Goal: Transaction & Acquisition: Purchase product/service

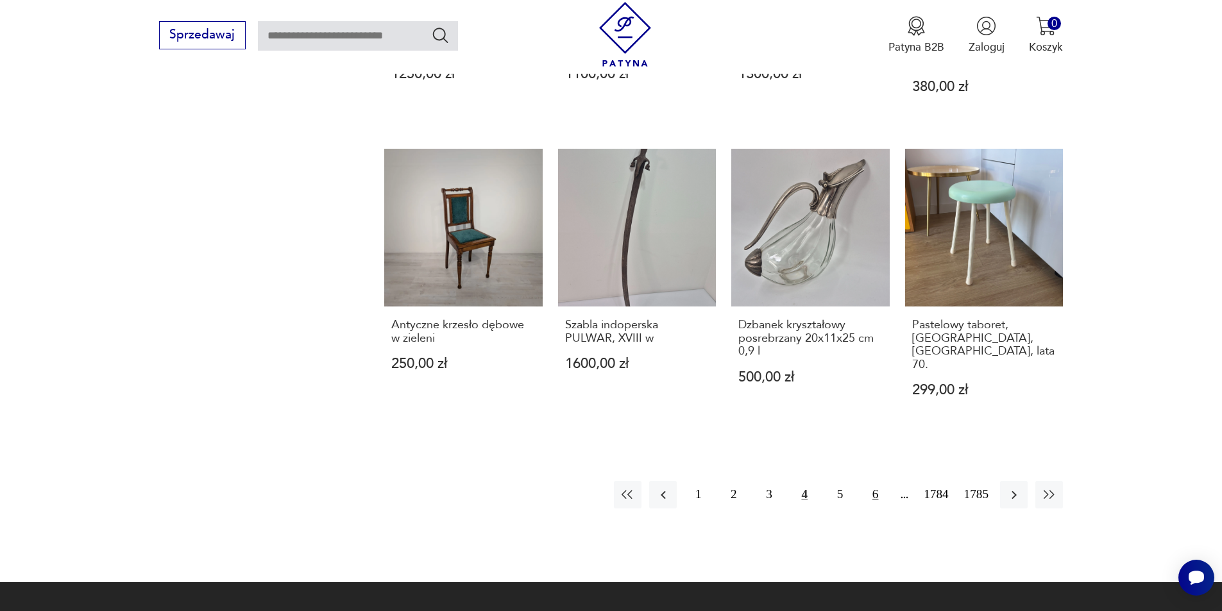
click at [881, 484] on button "6" at bounding box center [875, 495] width 28 height 28
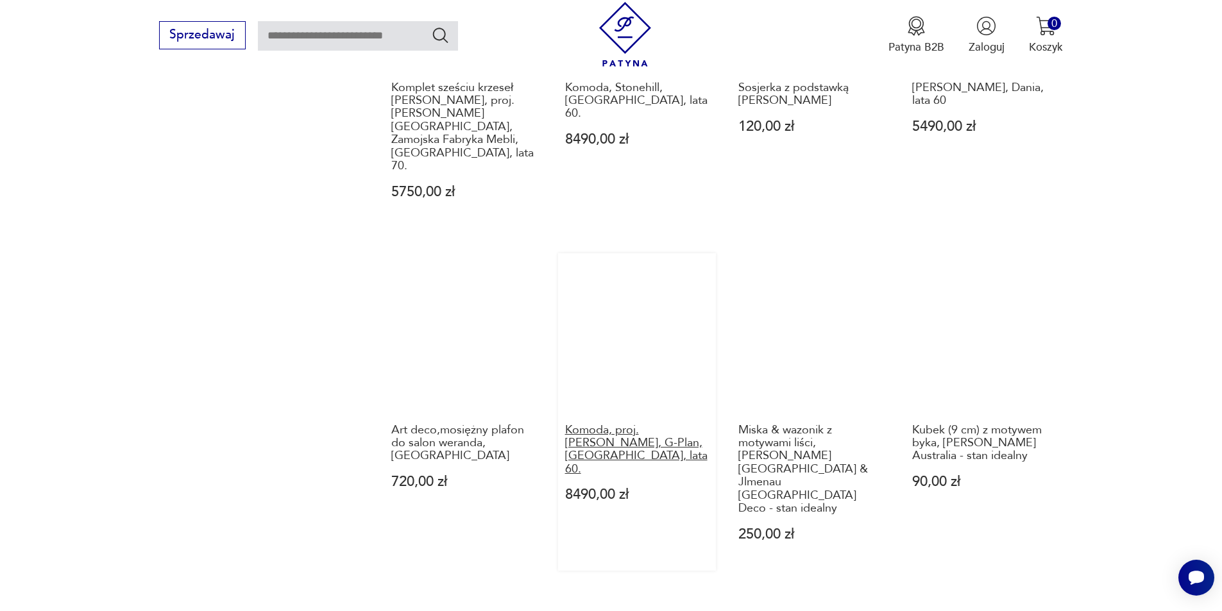
scroll to position [1372, 0]
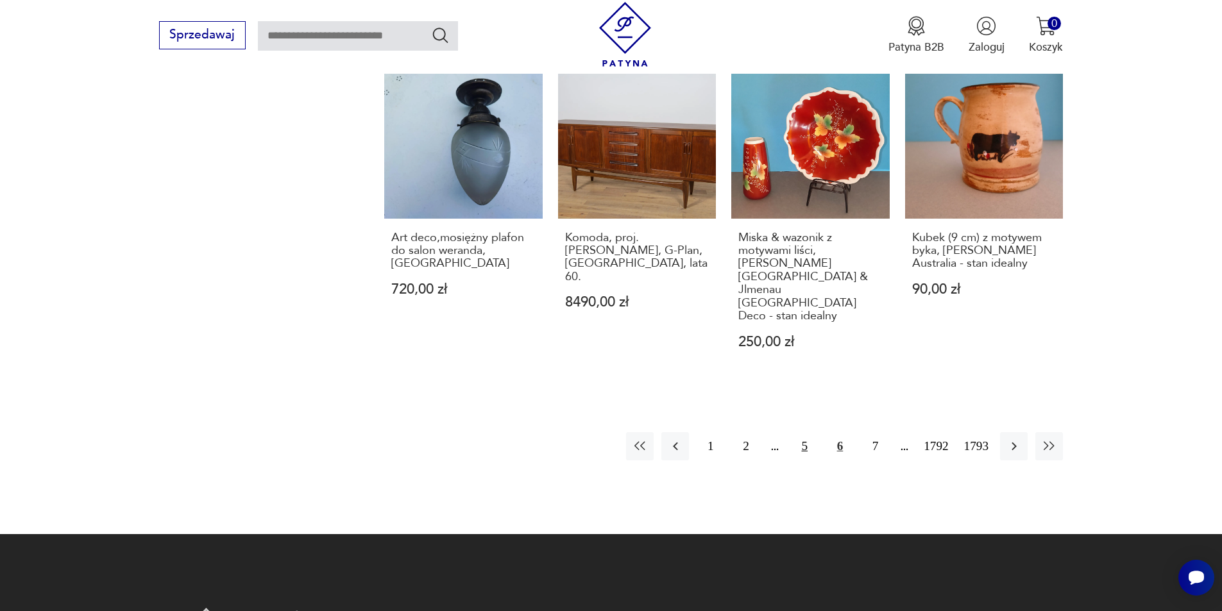
click at [810, 432] on button "5" at bounding box center [805, 446] width 28 height 28
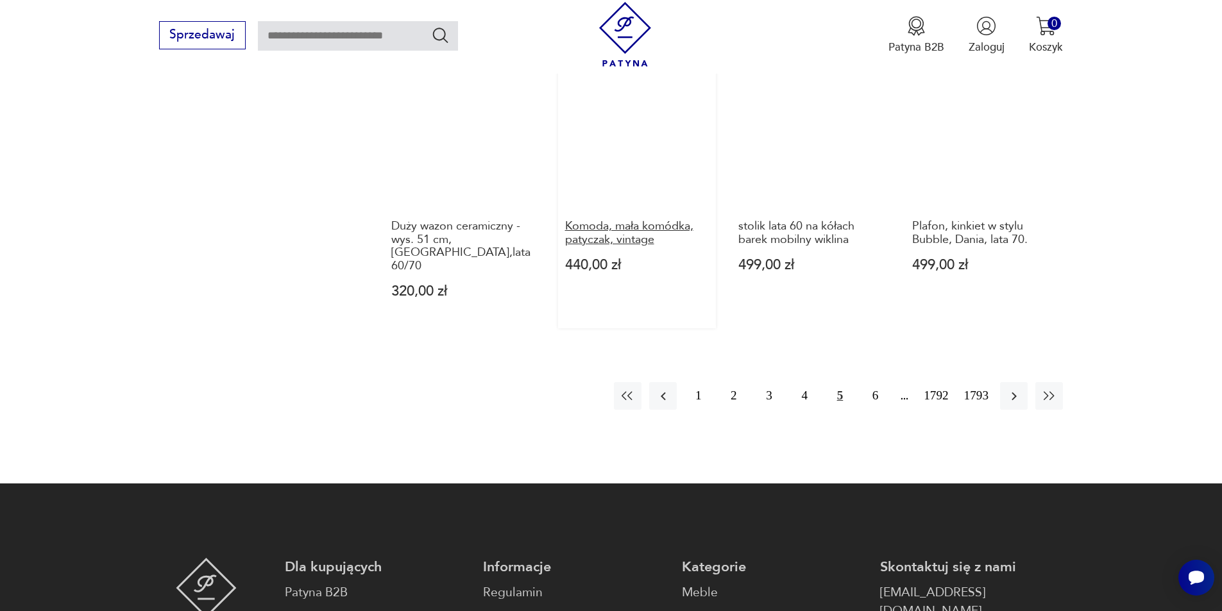
scroll to position [1372, 0]
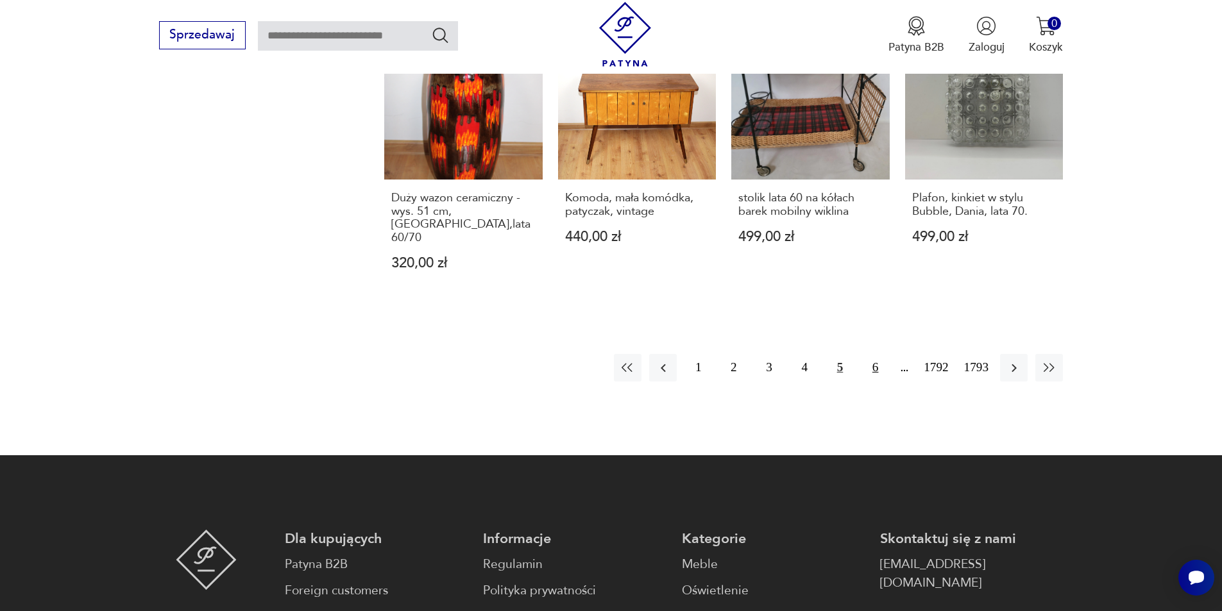
click at [876, 354] on button "6" at bounding box center [875, 368] width 28 height 28
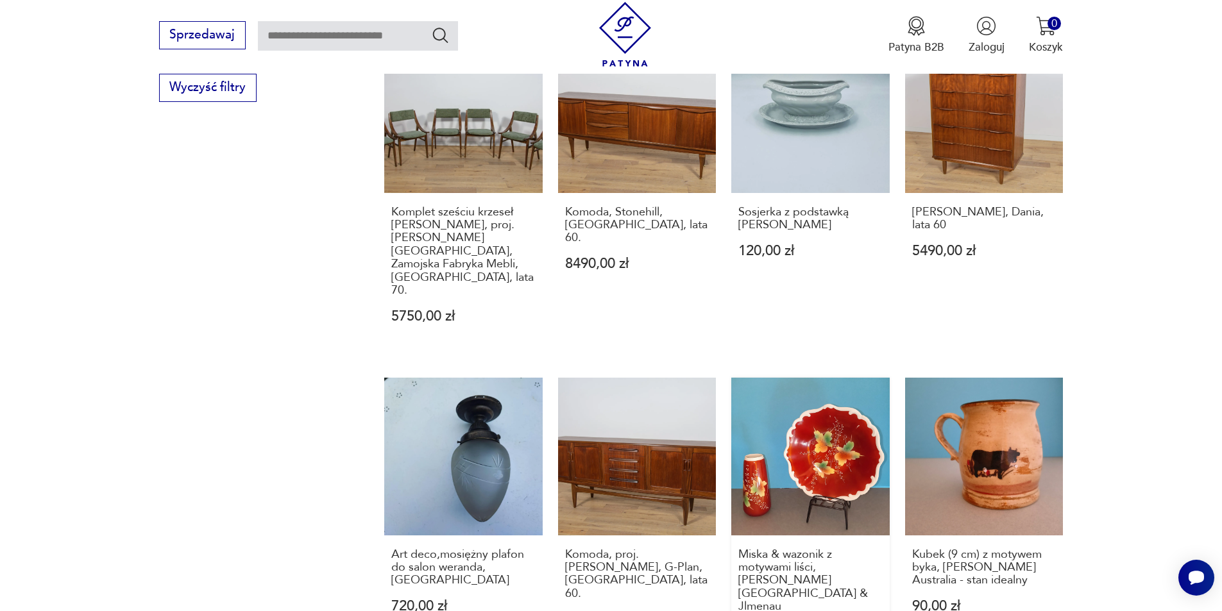
scroll to position [1179, 0]
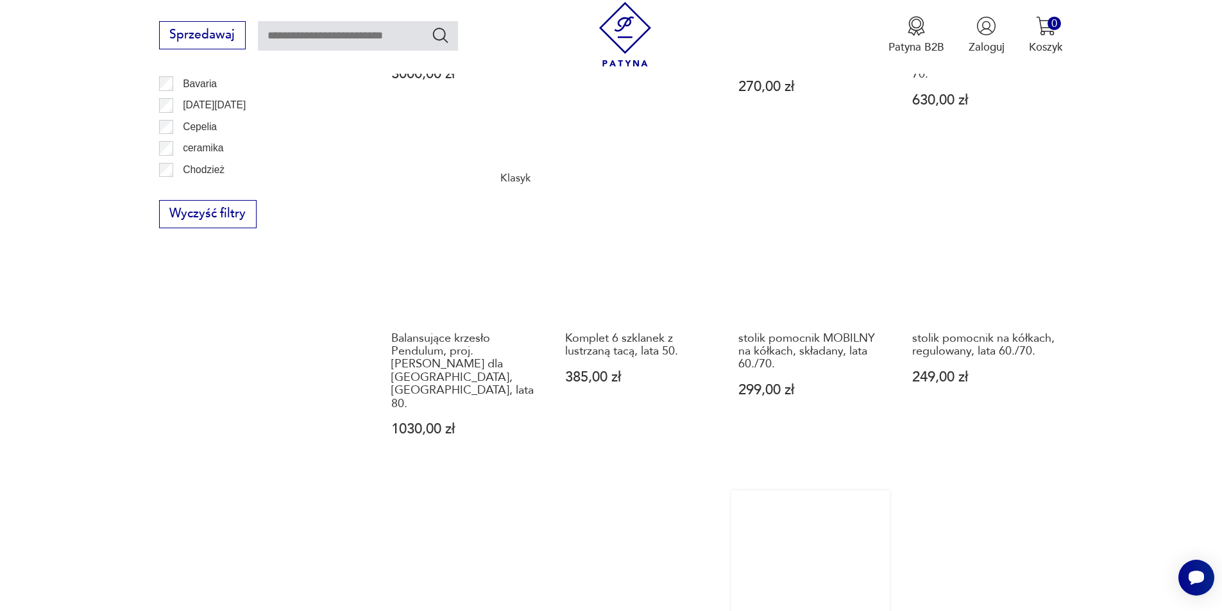
scroll to position [1115, 0]
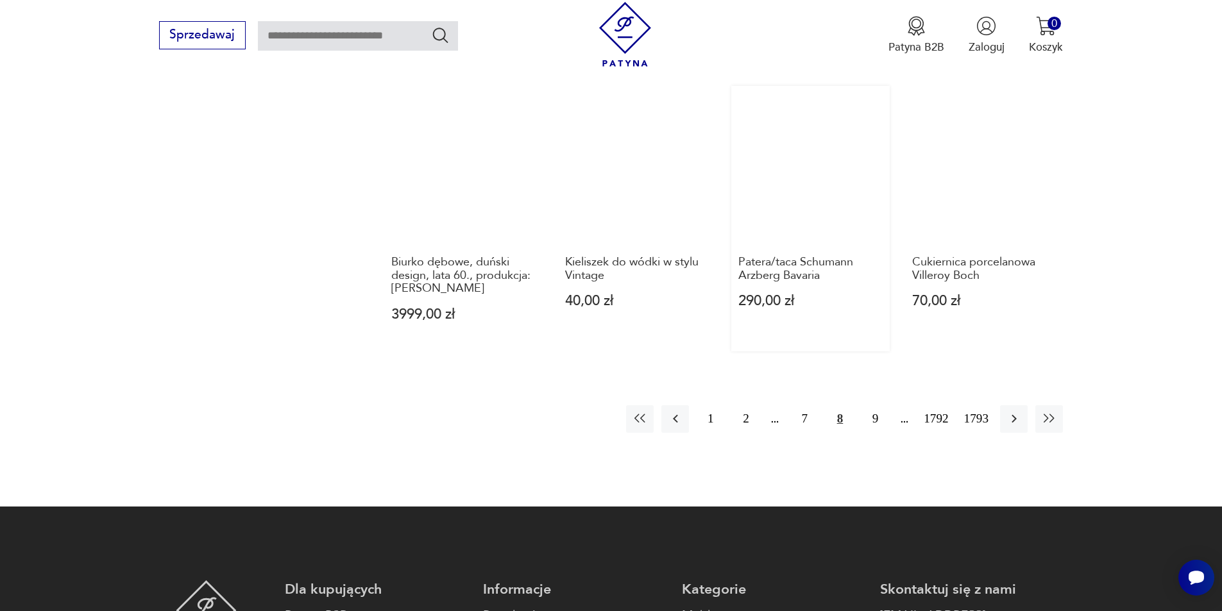
scroll to position [1051, 0]
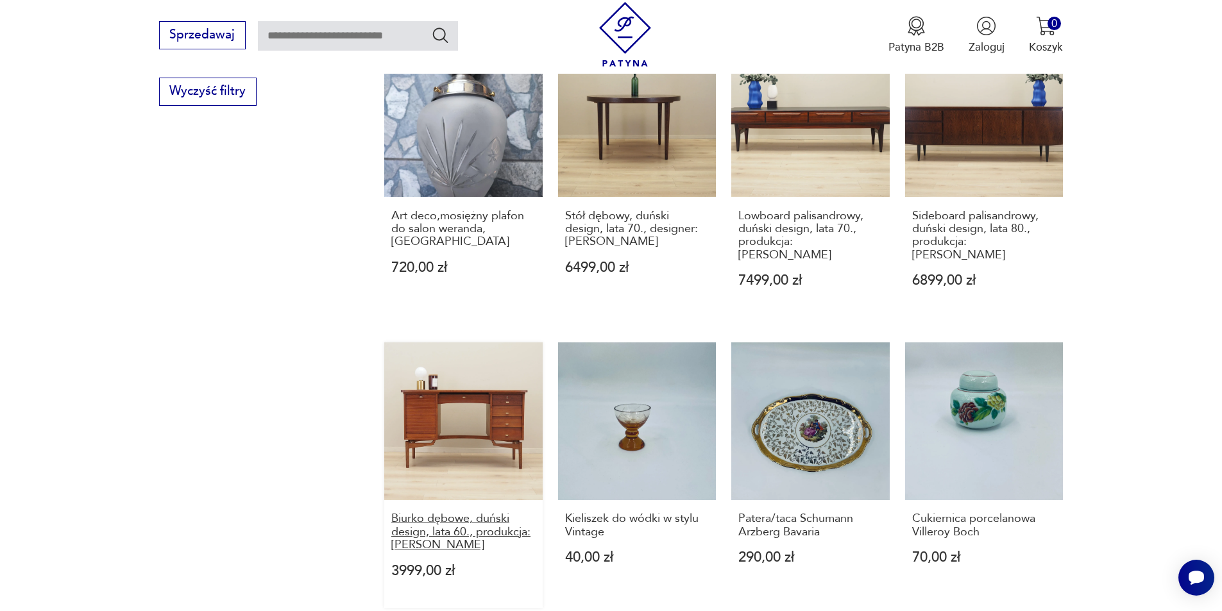
click at [464, 512] on h3 "Biurko dębowe, duński design, lata 60., produkcja: [PERSON_NAME]" at bounding box center [463, 531] width 144 height 39
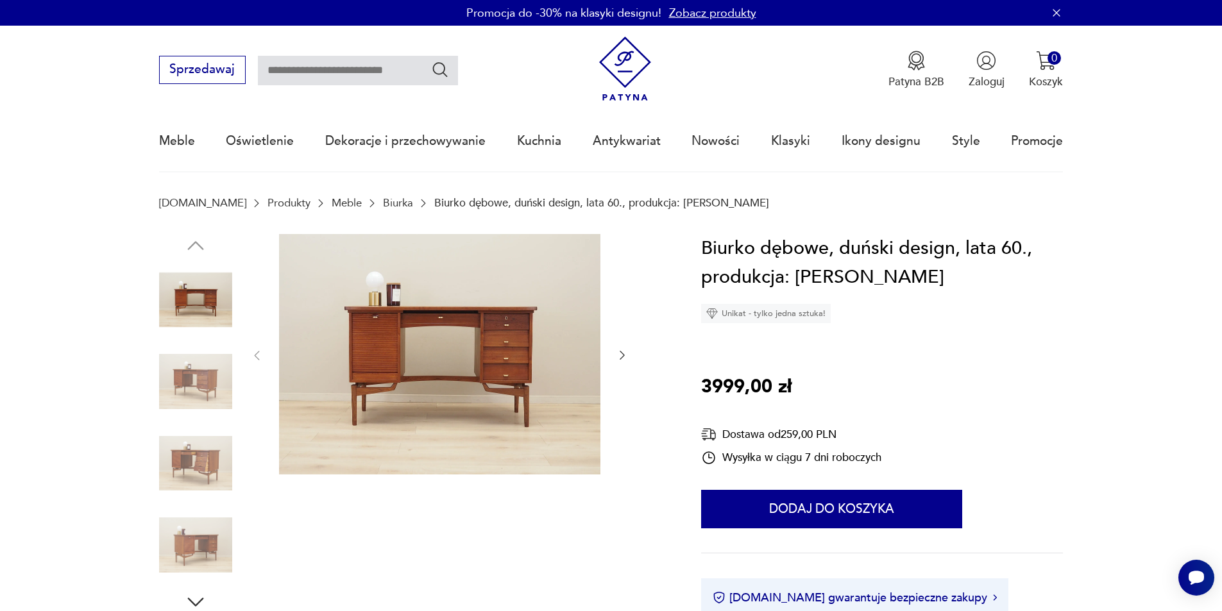
click at [189, 380] on img at bounding box center [195, 381] width 73 height 73
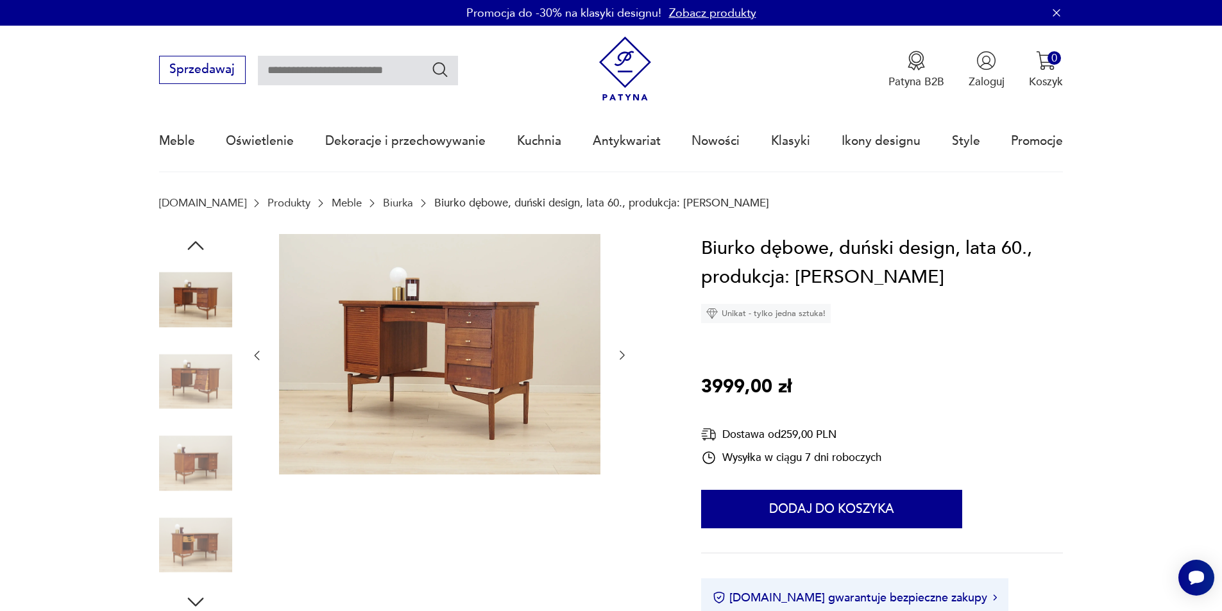
click at [200, 433] on img at bounding box center [195, 463] width 73 height 73
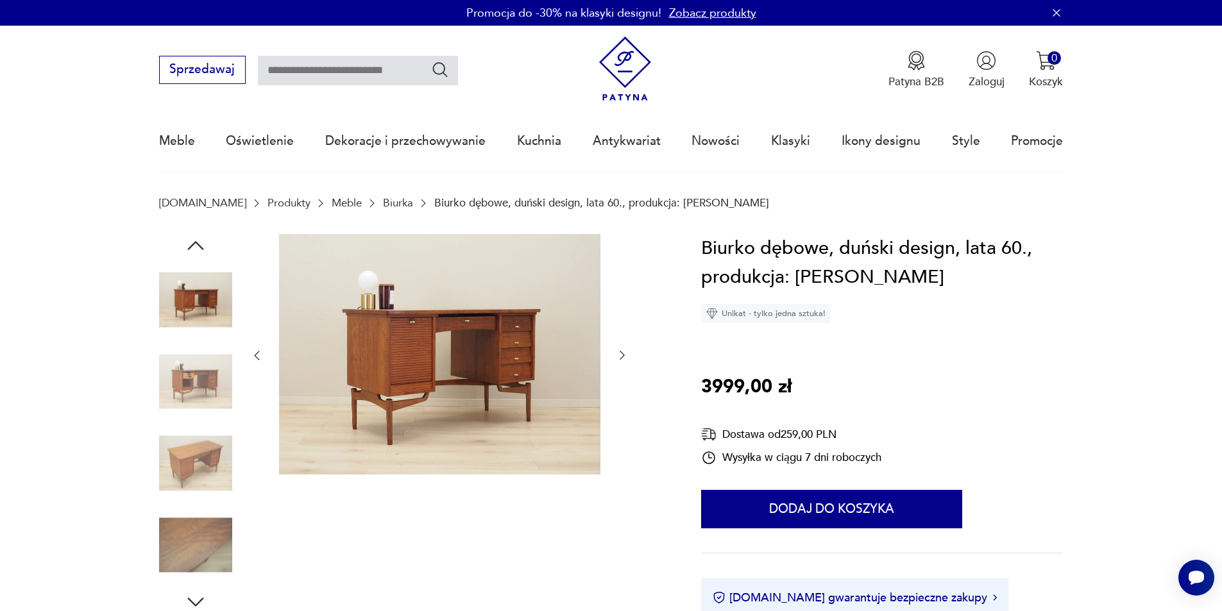
click at [208, 526] on img at bounding box center [195, 545] width 73 height 73
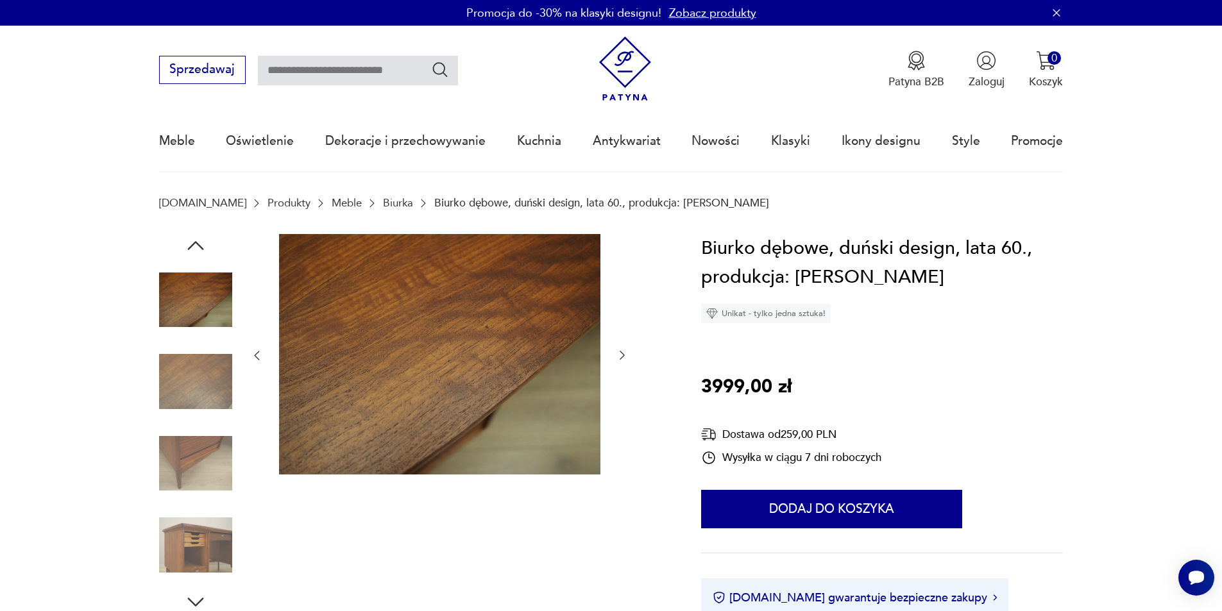
click at [206, 459] on img at bounding box center [195, 463] width 73 height 73
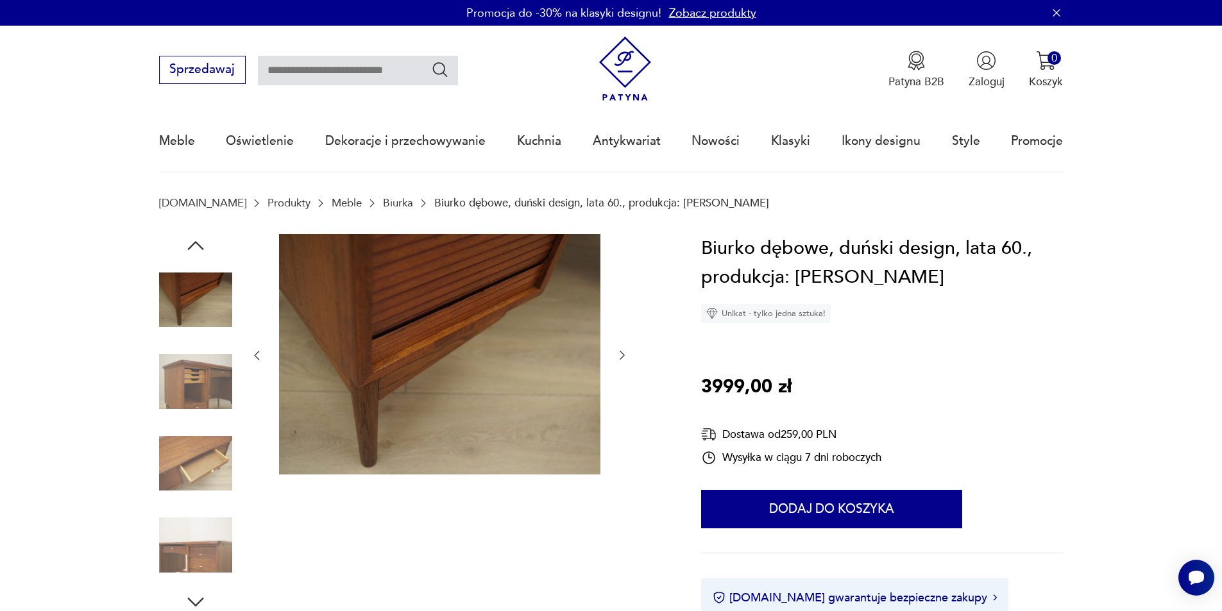
click at [211, 393] on img at bounding box center [195, 381] width 73 height 73
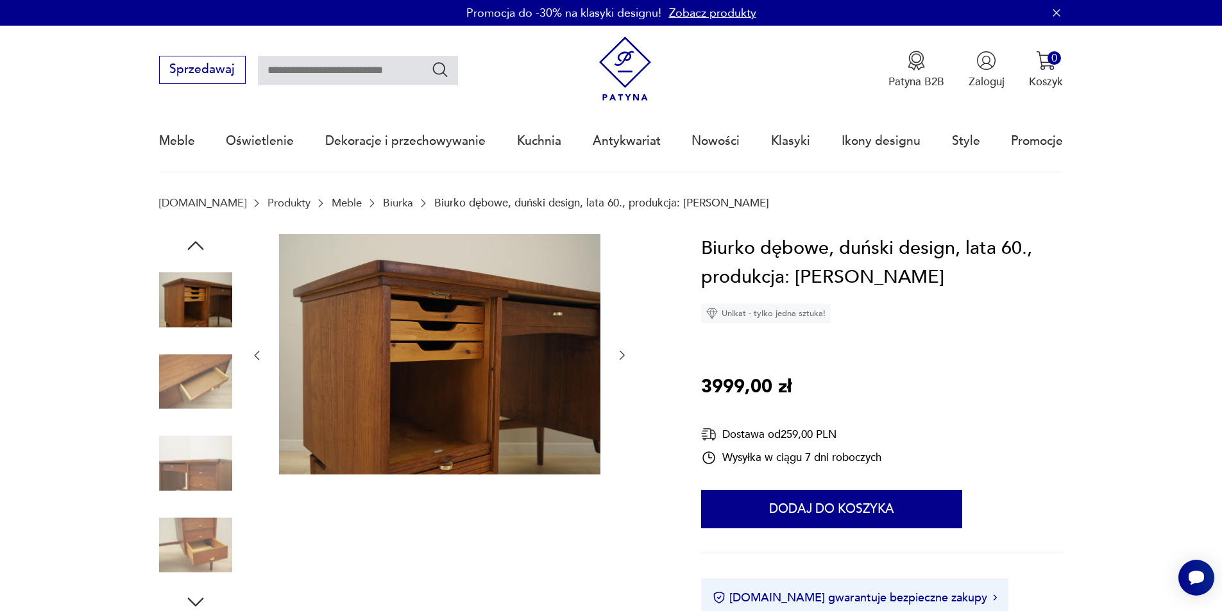
click at [212, 317] on img at bounding box center [195, 300] width 73 height 73
click at [199, 376] on img at bounding box center [195, 381] width 73 height 73
